Goal: Navigation & Orientation: Find specific page/section

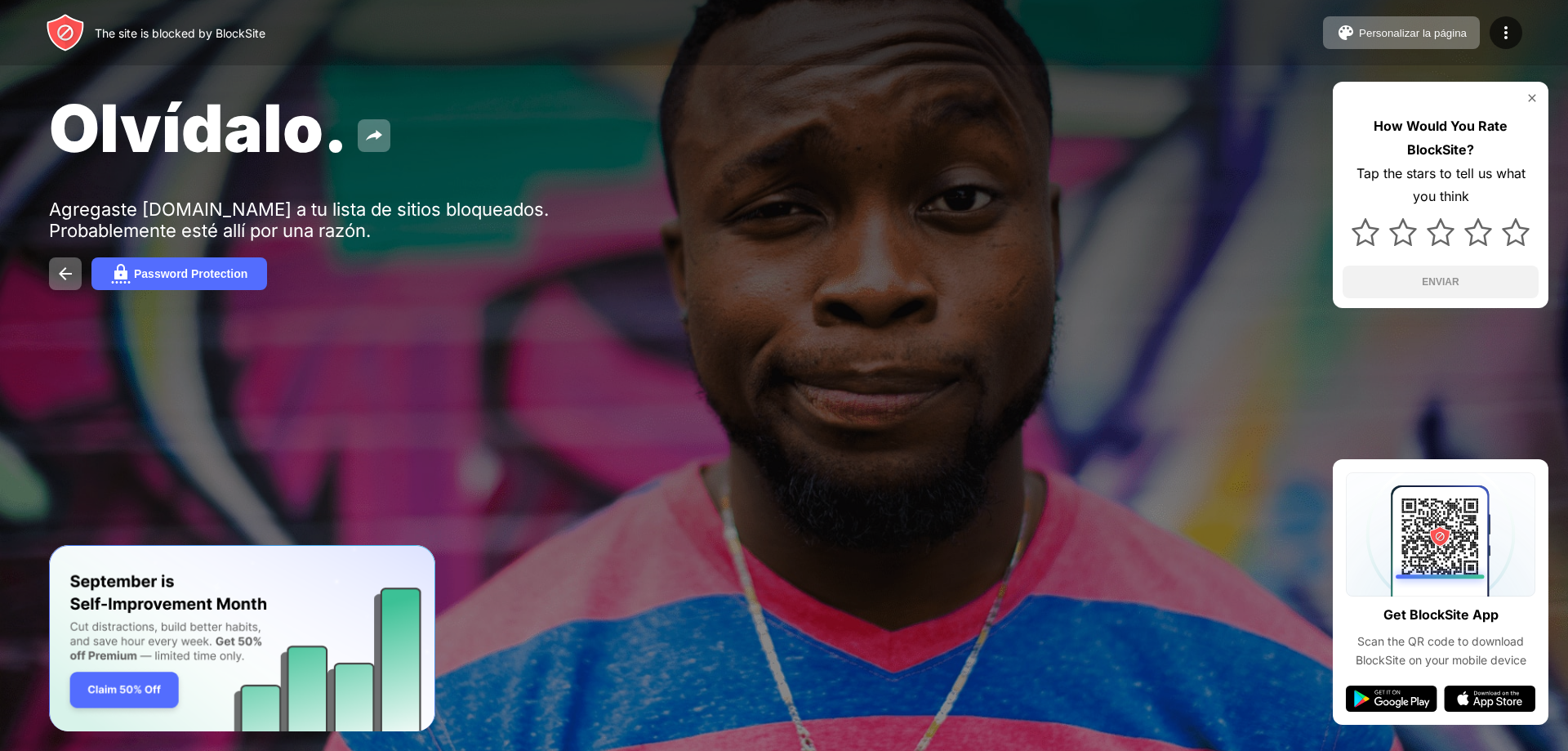
drag, startPoint x: 1533, startPoint y: 97, endPoint x: 1524, endPoint y: 98, distance: 9.1
click at [1533, 97] on img at bounding box center [1532, 99] width 14 height 14
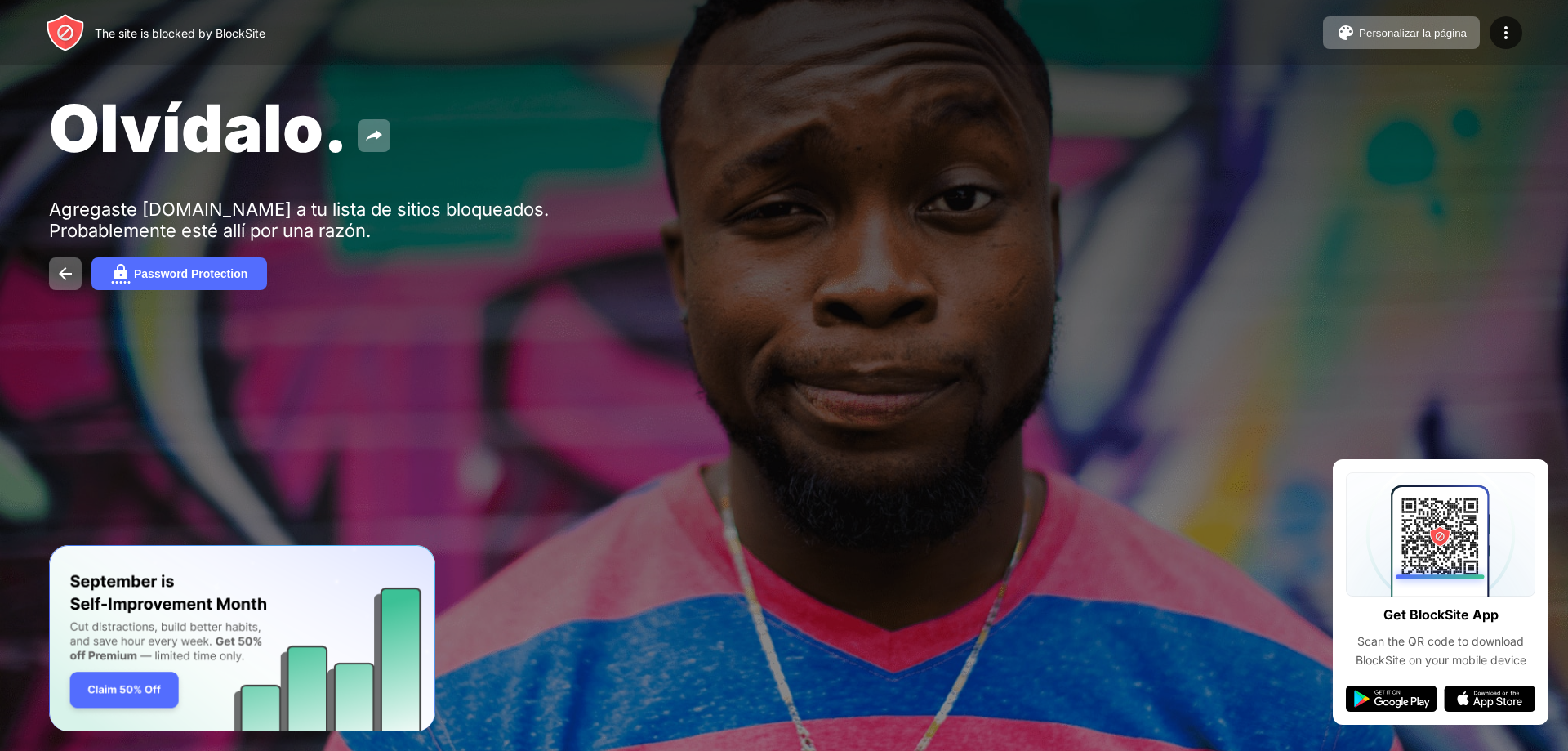
click at [1202, 310] on div "Olvídalo. Agregaste facebook.com a tu lista de sitios bloqueados. Probablemente…" at bounding box center [784, 189] width 1568 height 378
